Goal: Task Accomplishment & Management: Use online tool/utility

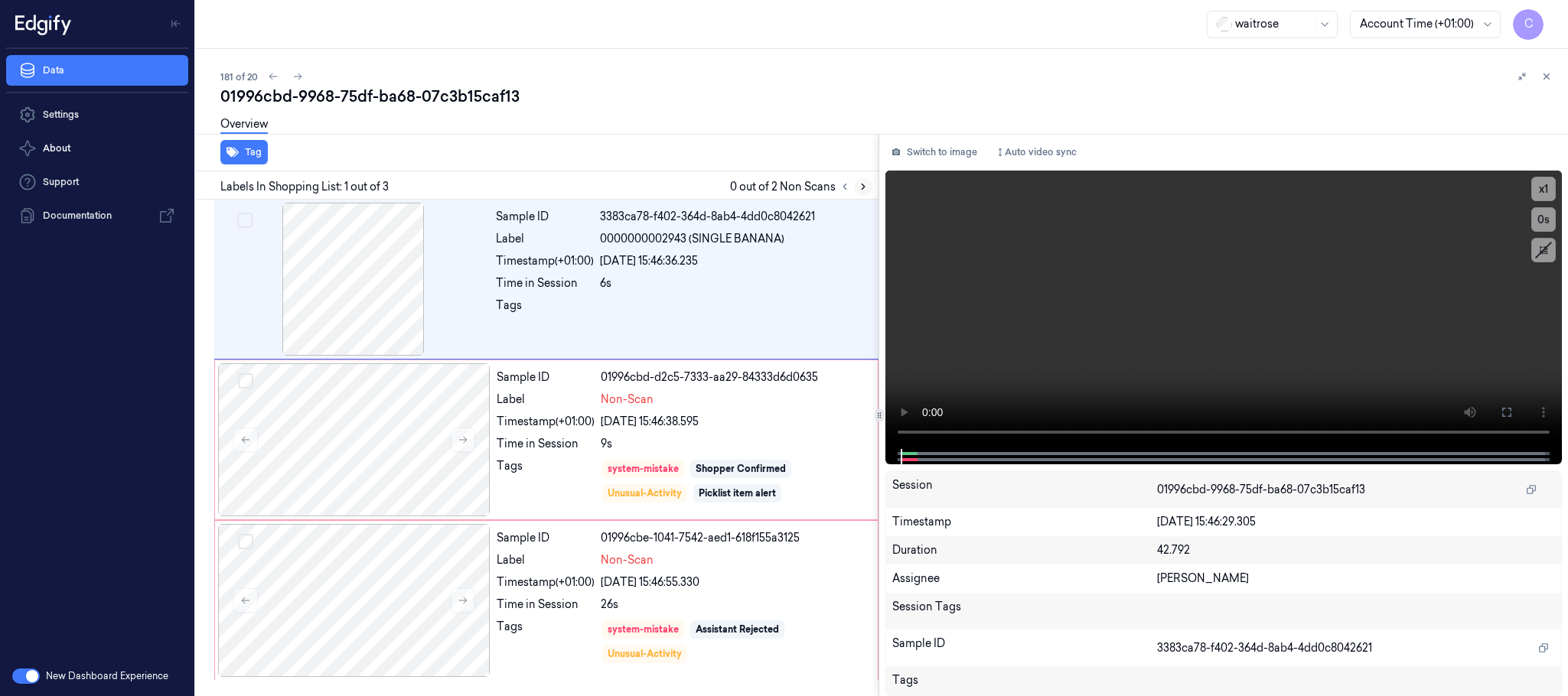
click at [869, 185] on button at bounding box center [863, 186] width 19 height 19
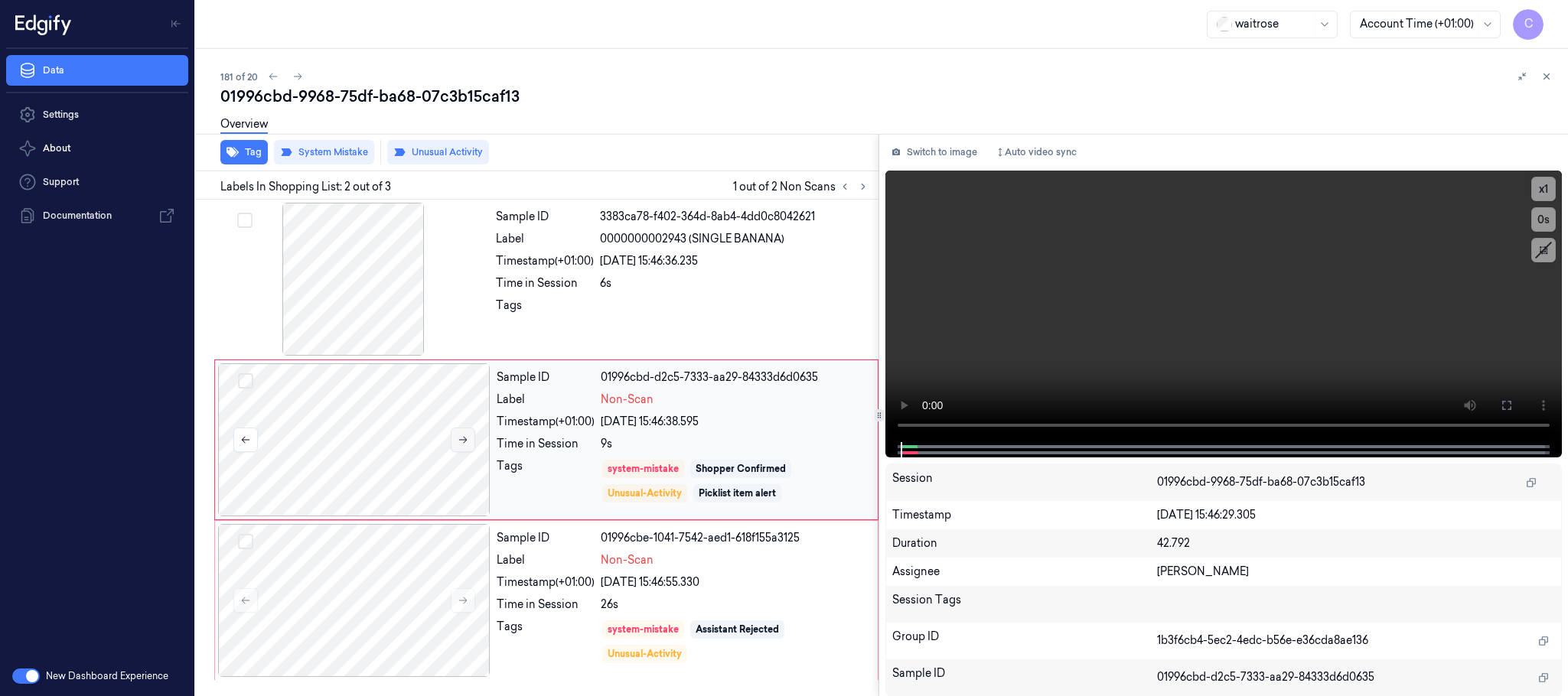
click at [464, 430] on button at bounding box center [463, 439] width 24 height 24
click at [462, 432] on button at bounding box center [463, 439] width 24 height 24
click at [248, 154] on button "Tag" at bounding box center [244, 152] width 48 height 24
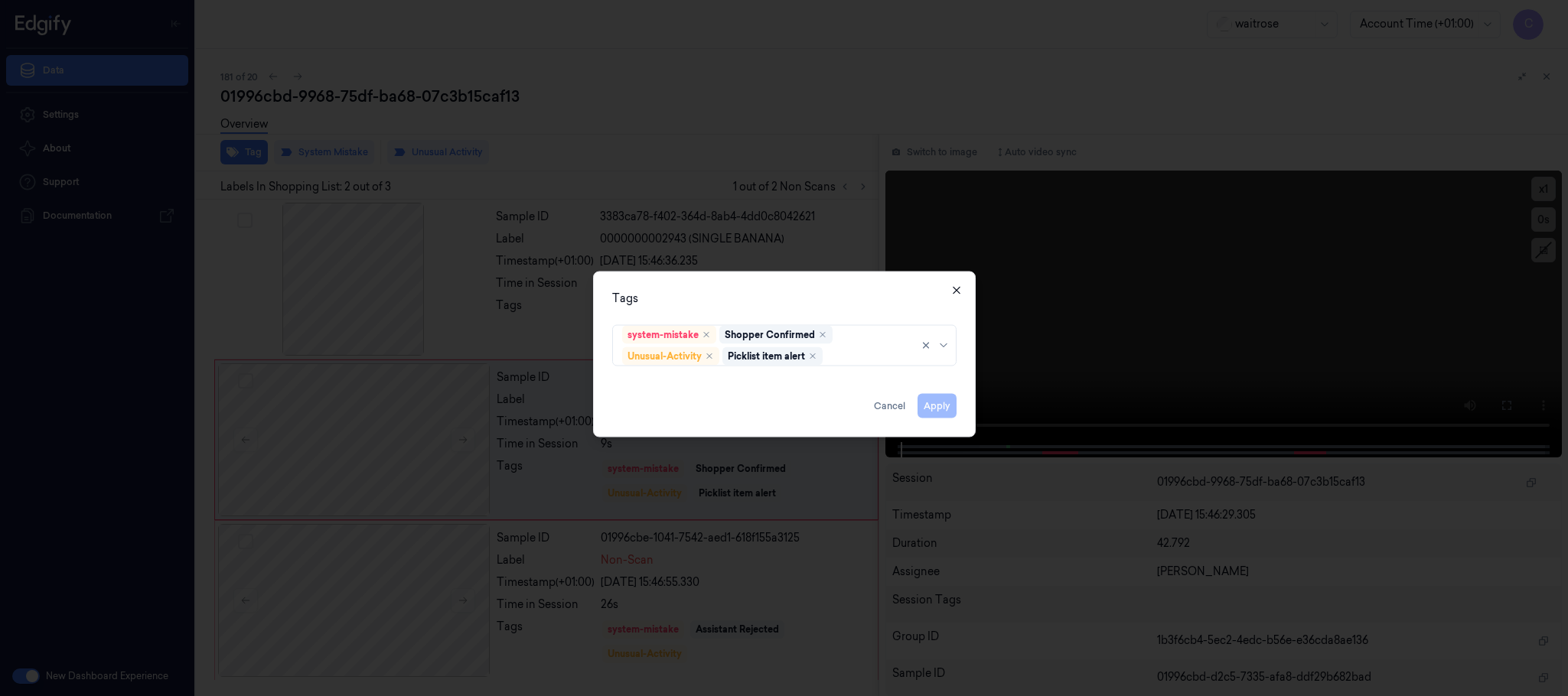
click at [961, 288] on icon "button" at bounding box center [956, 290] width 12 height 12
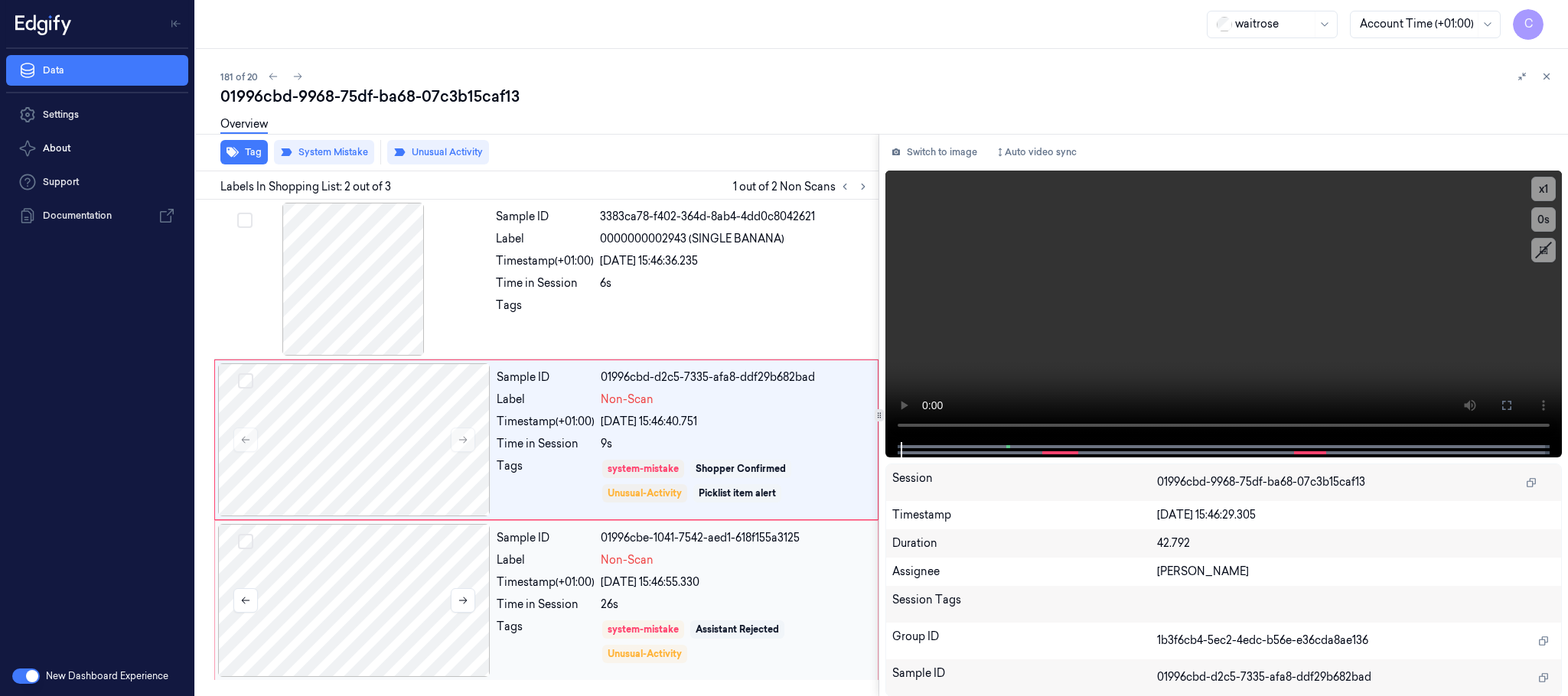
click at [388, 582] on div at bounding box center [354, 600] width 273 height 153
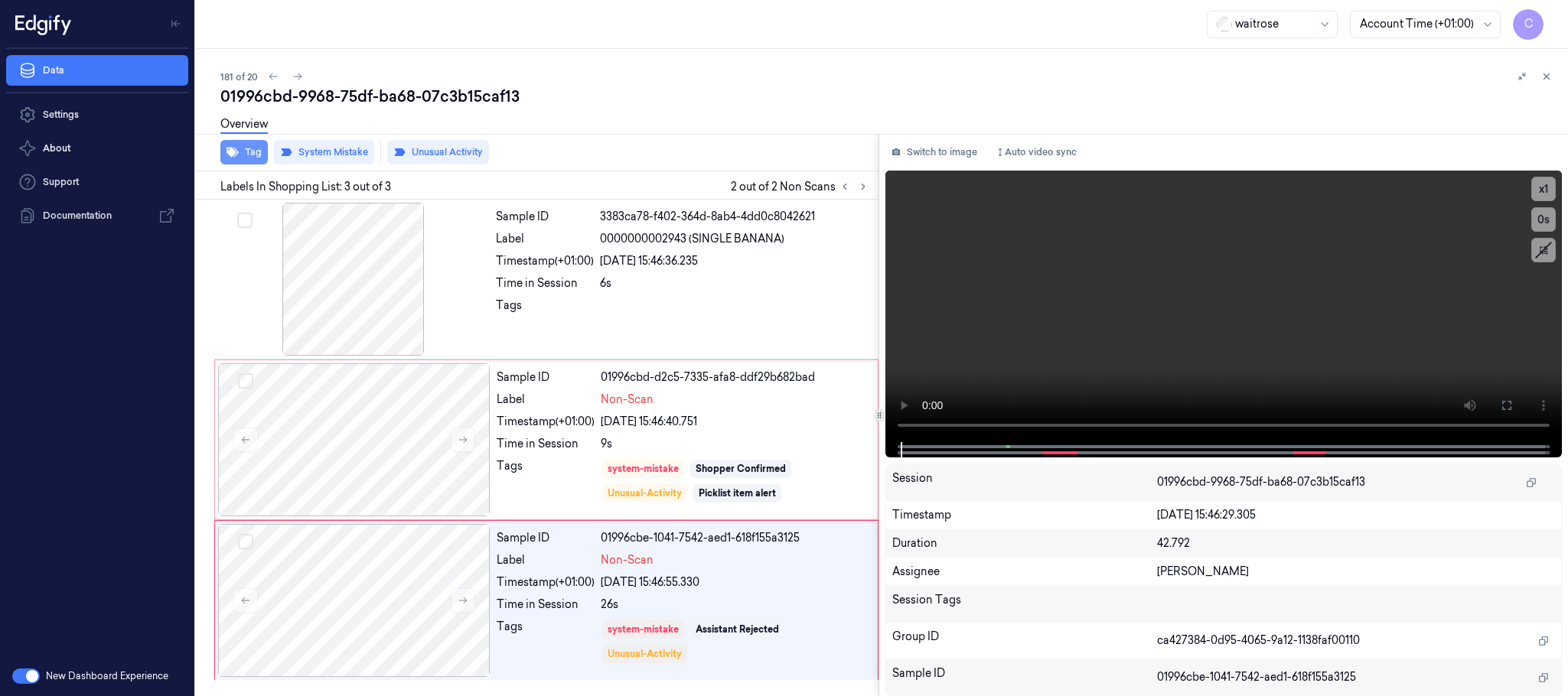
click at [250, 159] on button "Tag" at bounding box center [244, 152] width 48 height 24
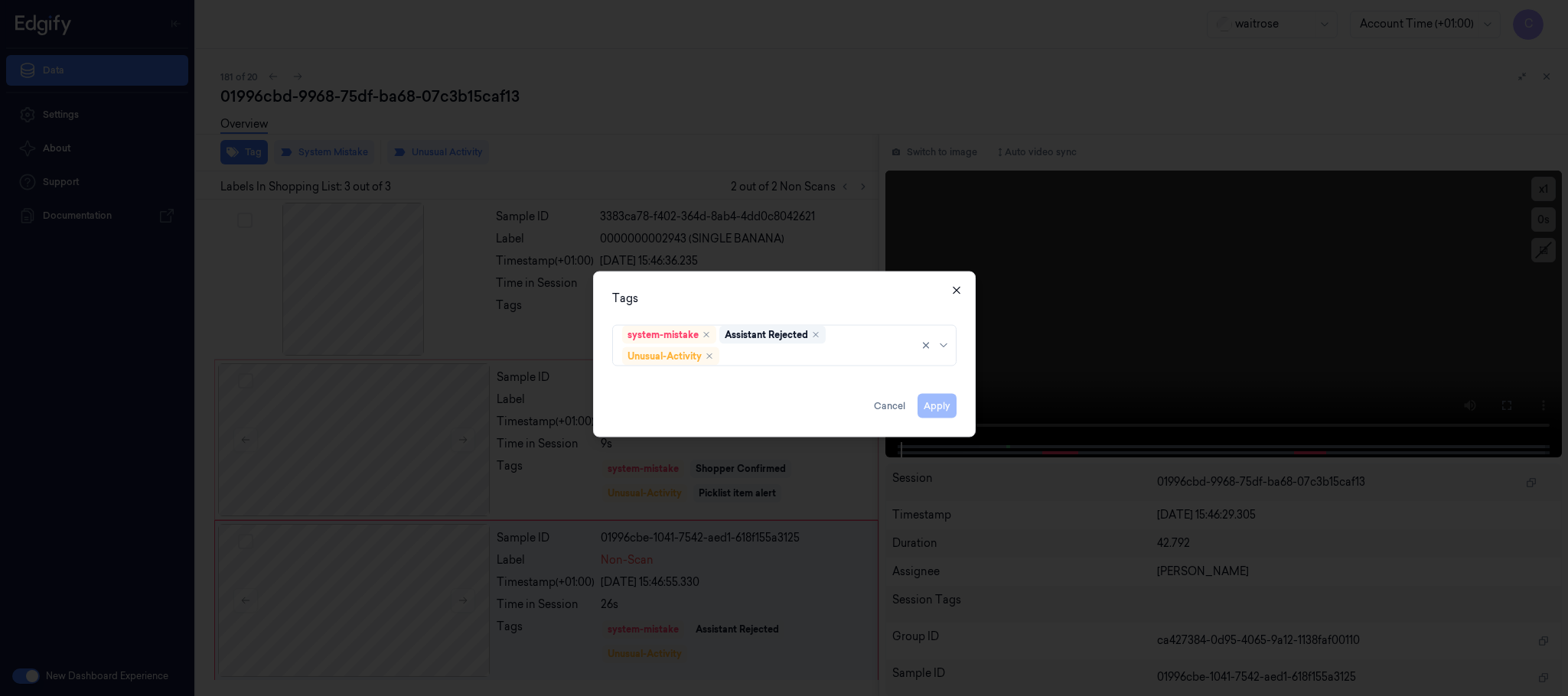
click at [953, 288] on icon "button" at bounding box center [956, 289] width 7 height 7
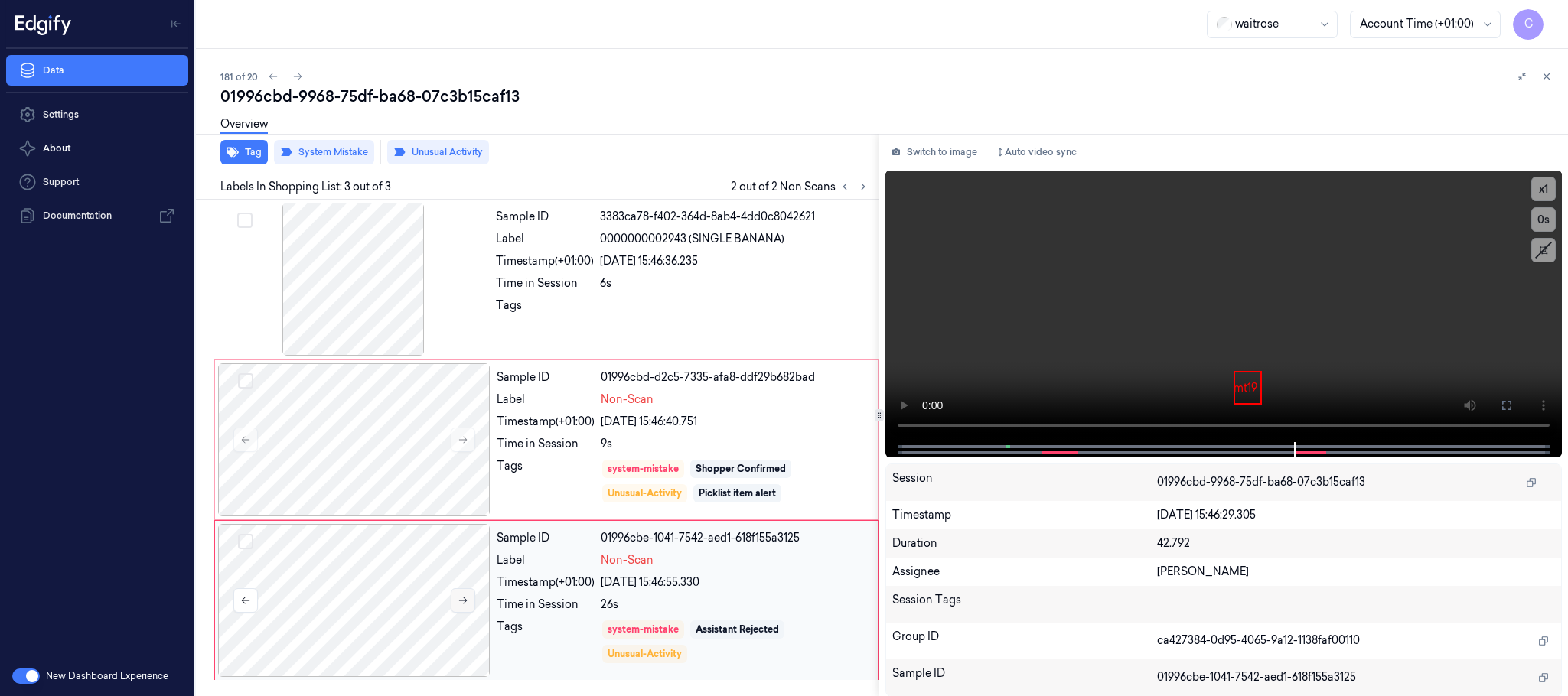
click at [461, 602] on icon at bounding box center [463, 600] width 8 height 7
click at [248, 164] on div "Tag System Mistake Unusual Activity" at bounding box center [534, 153] width 689 height 37
click at [248, 160] on button "Tag" at bounding box center [244, 152] width 48 height 24
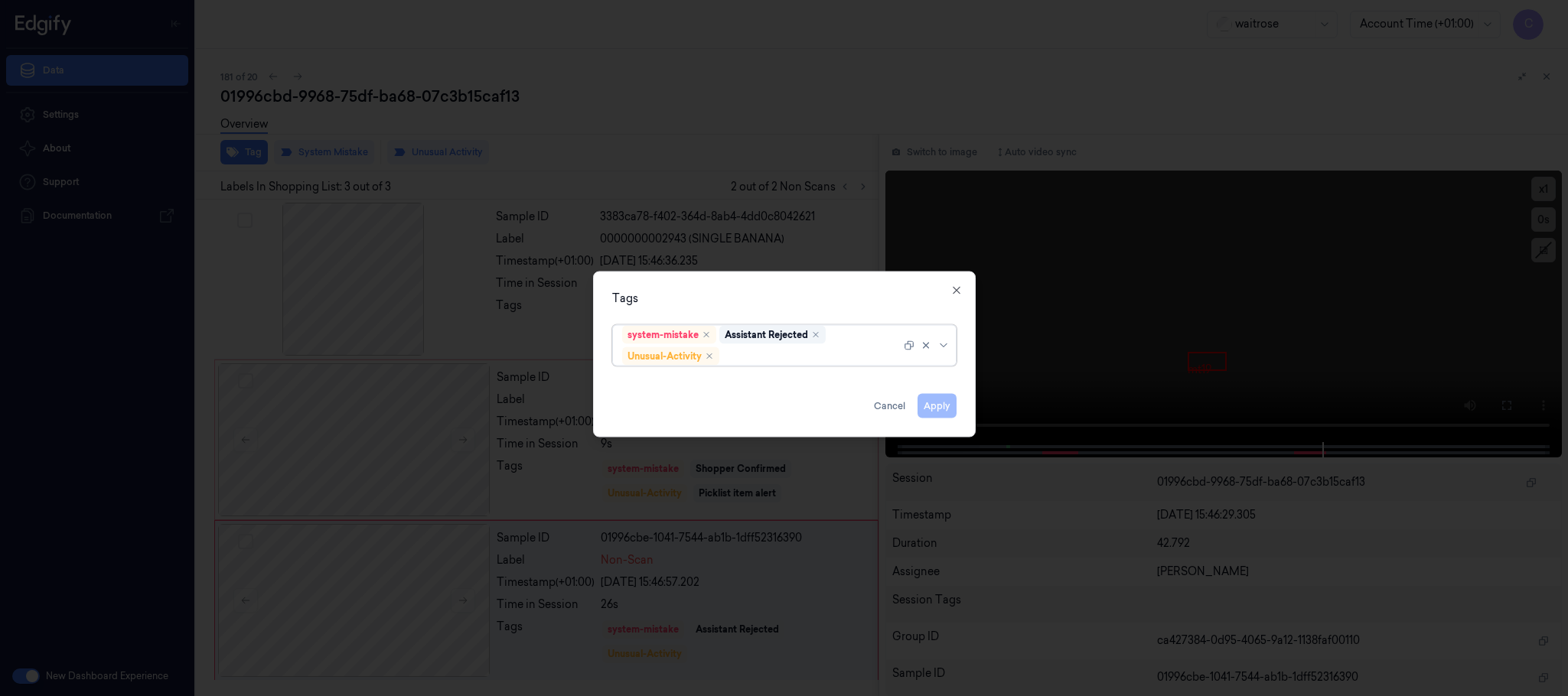
click at [784, 348] on div at bounding box center [812, 356] width 178 height 16
type input "pic"
click at [752, 388] on div "Picklist item alert" at bounding box center [784, 386] width 323 height 16
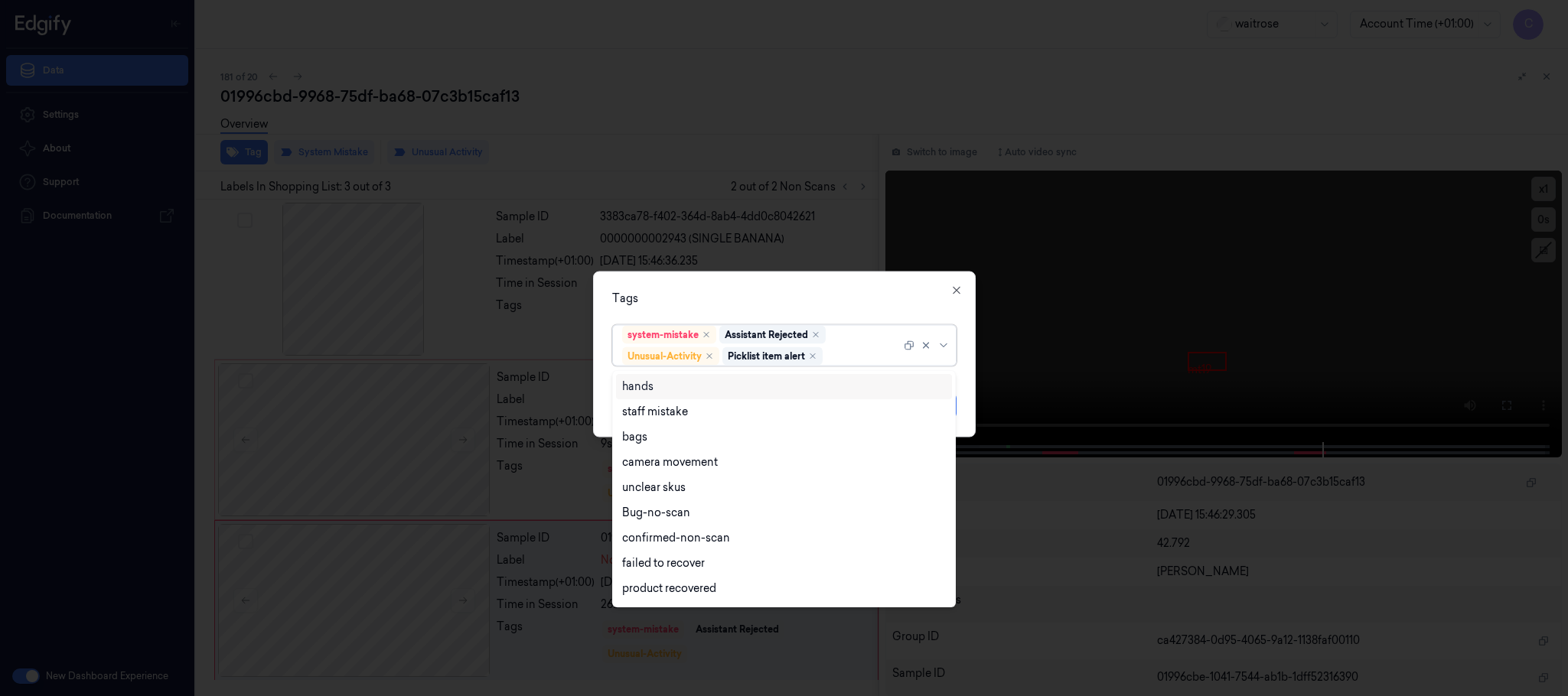
click at [977, 388] on div at bounding box center [784, 348] width 1568 height 696
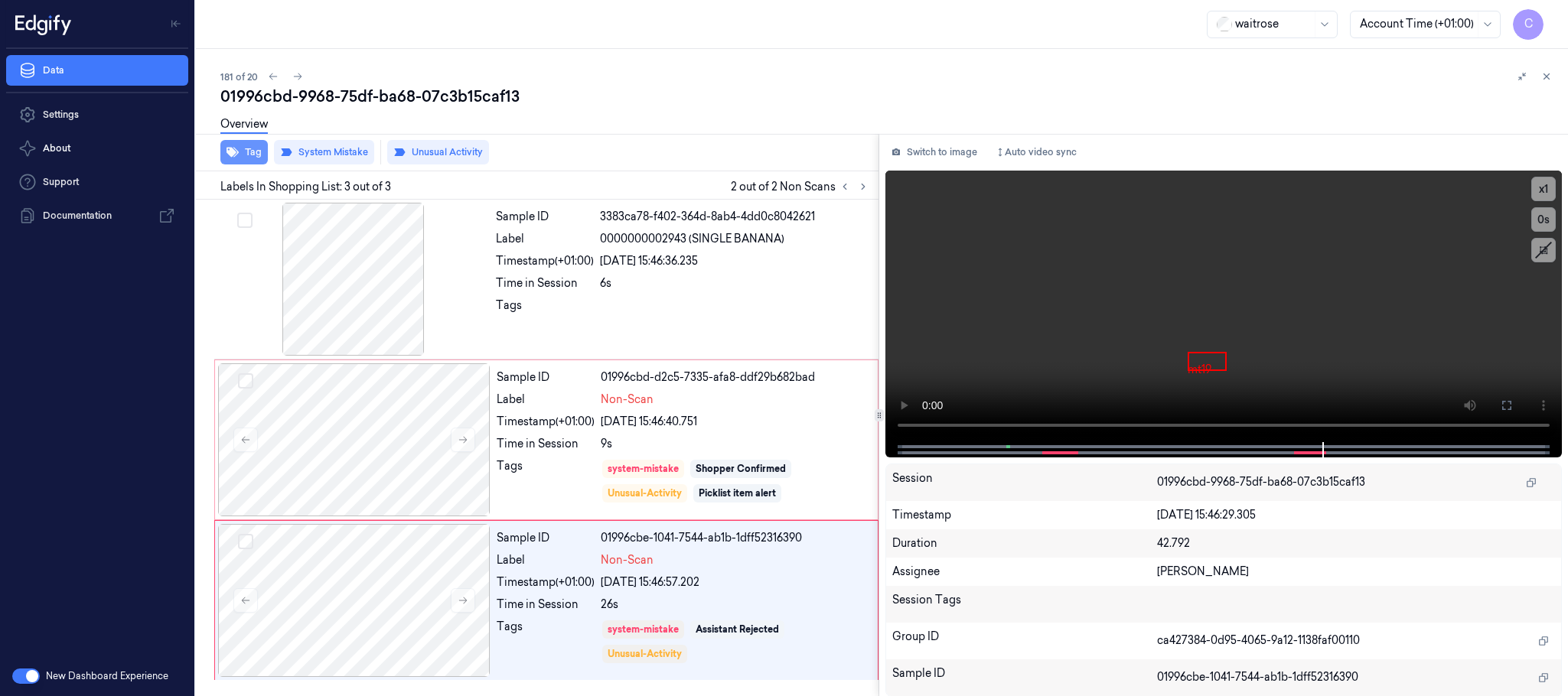
click at [237, 160] on button "Tag" at bounding box center [244, 152] width 48 height 24
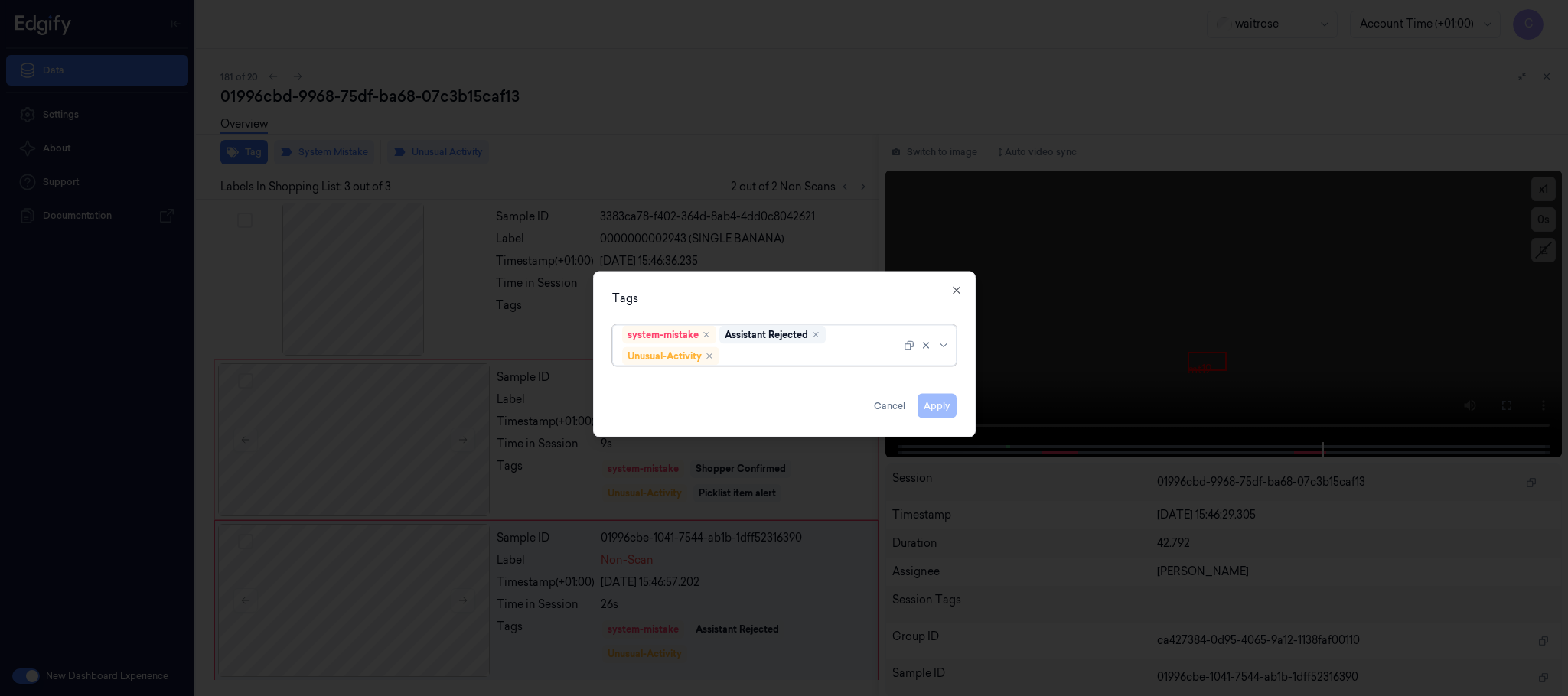
click at [760, 356] on div at bounding box center [812, 356] width 178 height 16
type input "pic"
click at [756, 389] on div "Picklist item alert" at bounding box center [784, 386] width 323 height 16
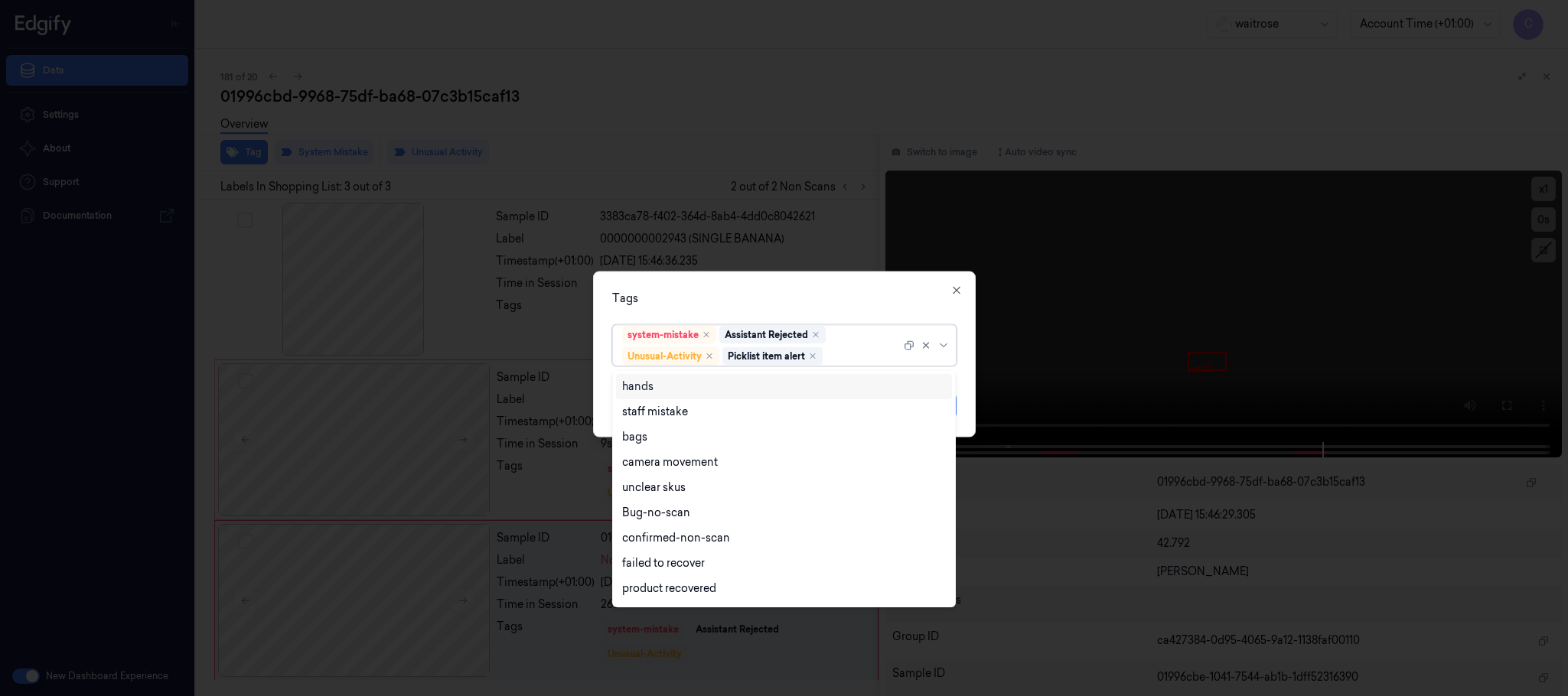
click at [791, 285] on div "Tags option Picklist item alert, selected. 16 results available. Use Up and Dow…" at bounding box center [784, 354] width 382 height 166
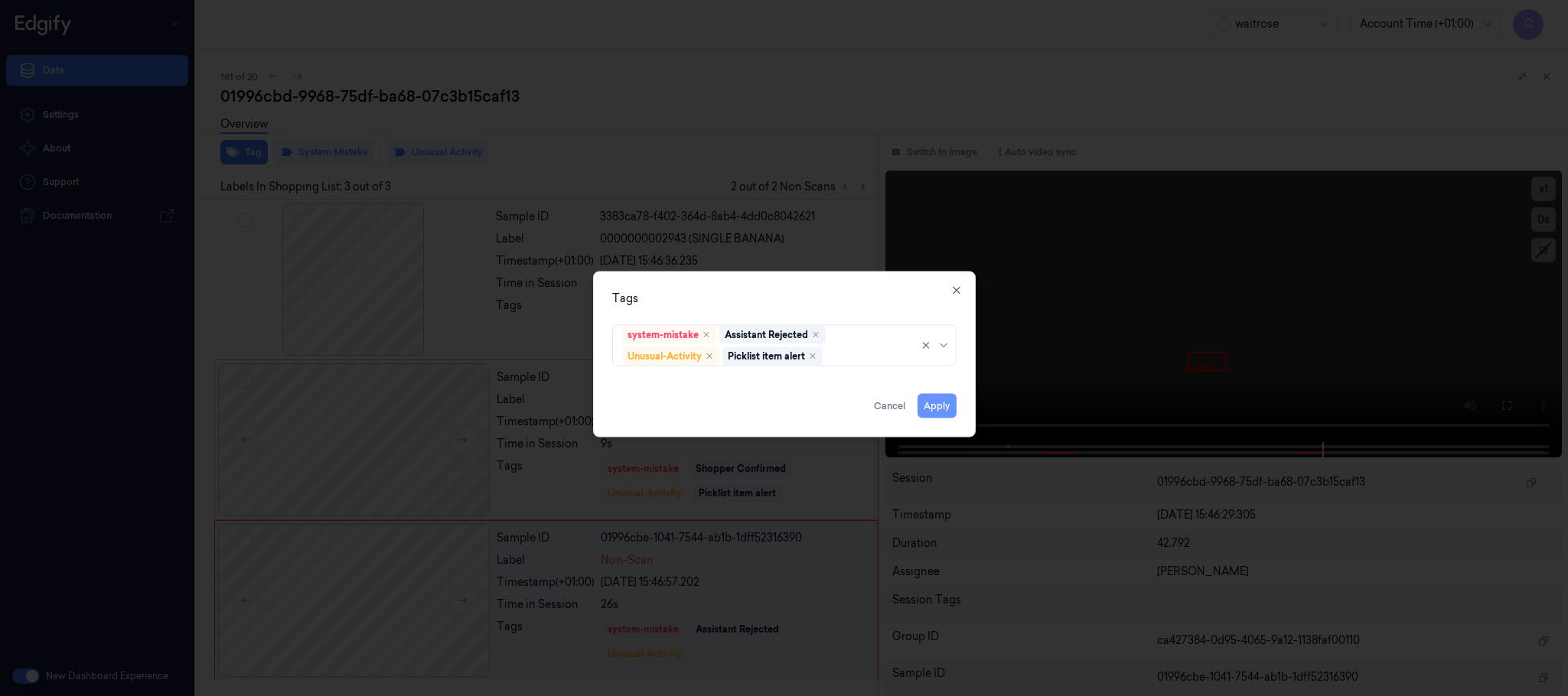
click at [934, 409] on button "Apply" at bounding box center [937, 407] width 39 height 24
